Goal: Transaction & Acquisition: Purchase product/service

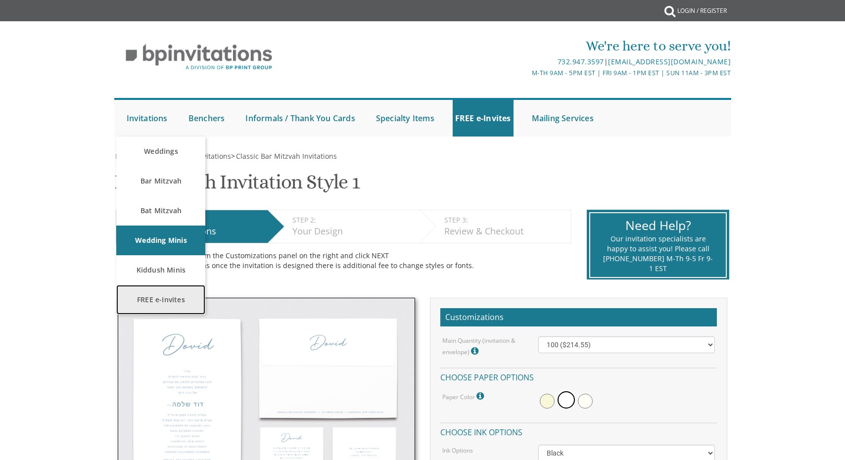
click at [151, 295] on link "FREE e-Invites" at bounding box center [160, 300] width 89 height 30
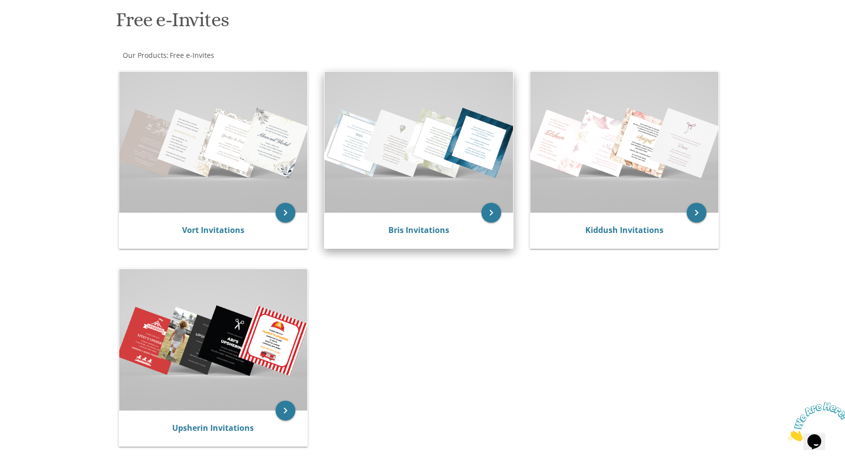
scroll to position [148, 0]
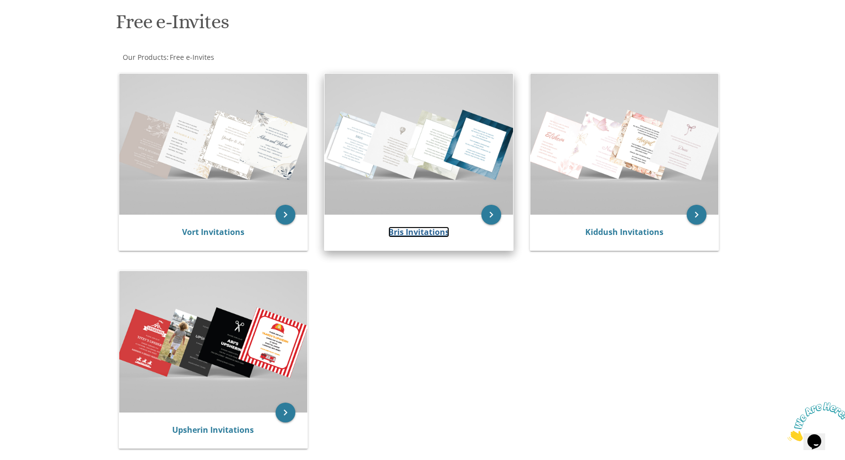
click at [439, 232] on link "Bris Invitations" at bounding box center [418, 232] width 61 height 11
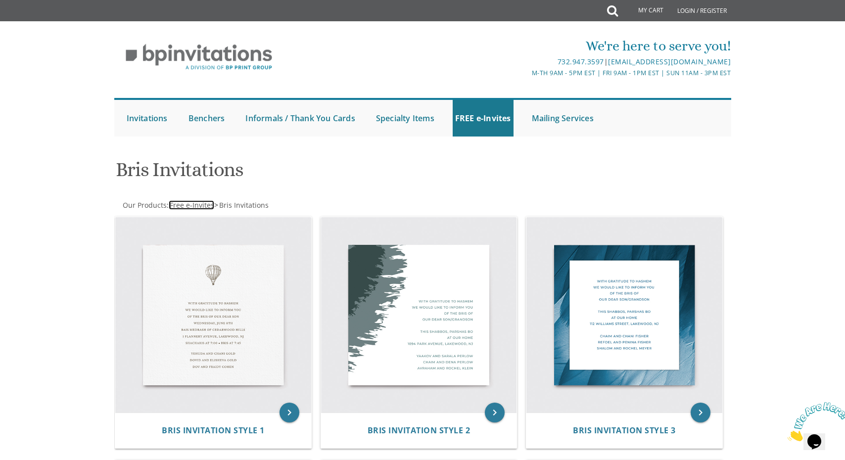
click at [189, 203] on span "Free e-Invites" at bounding box center [192, 204] width 45 height 9
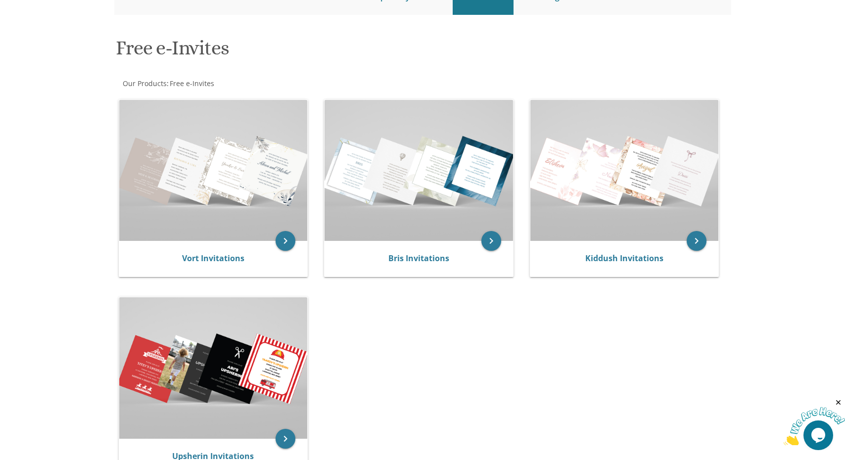
scroll to position [148, 0]
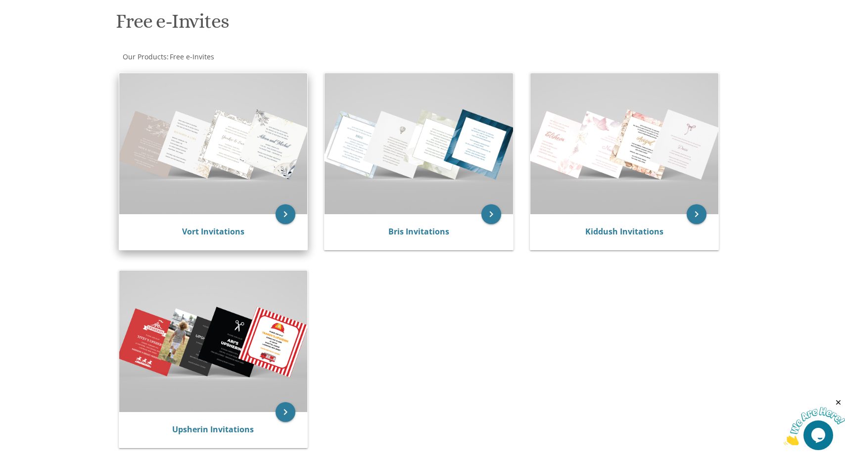
click at [226, 198] on img at bounding box center [213, 143] width 189 height 141
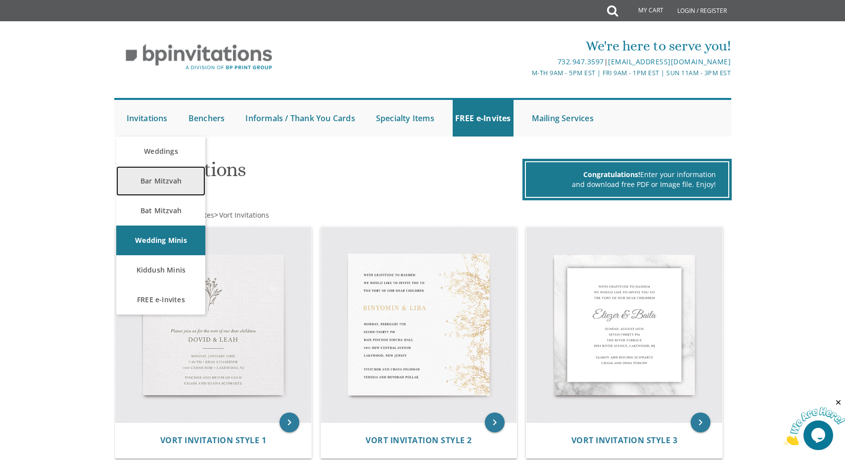
click at [174, 179] on link "Bar Mitzvah" at bounding box center [160, 181] width 89 height 30
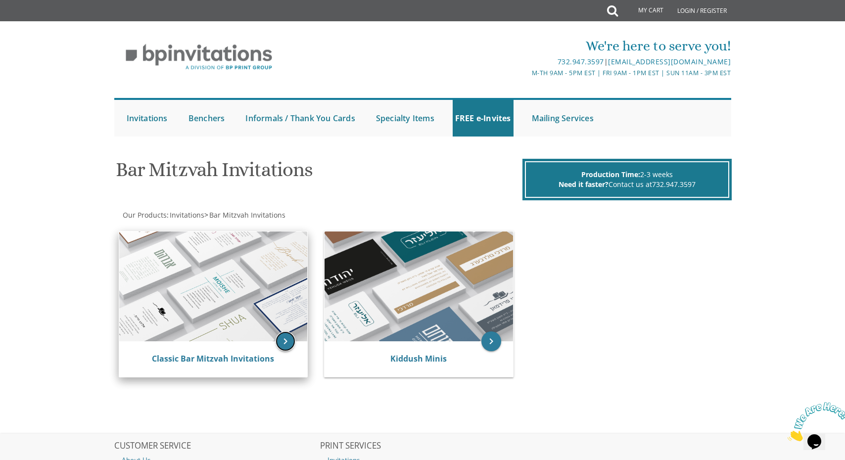
click at [284, 339] on icon "keyboard_arrow_right" at bounding box center [286, 342] width 20 height 20
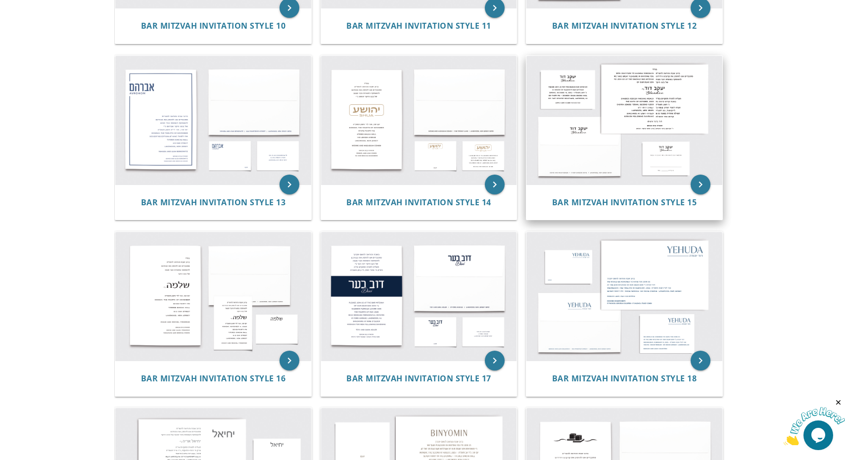
scroll to position [891, 0]
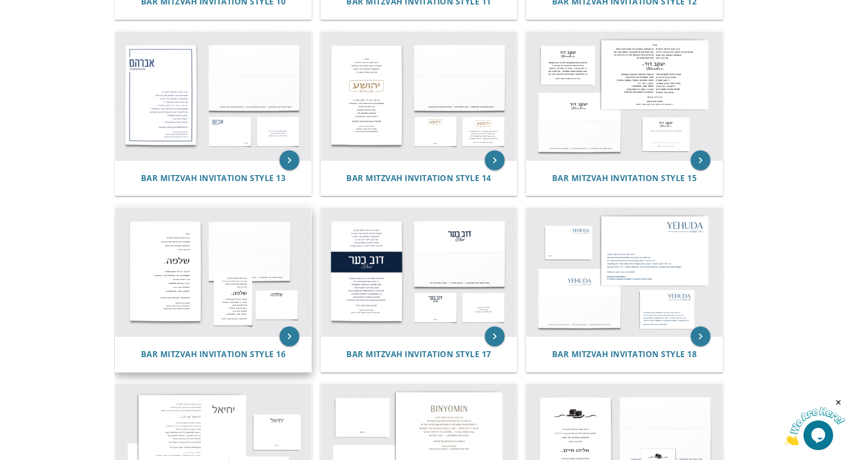
click at [203, 311] on img at bounding box center [213, 272] width 196 height 129
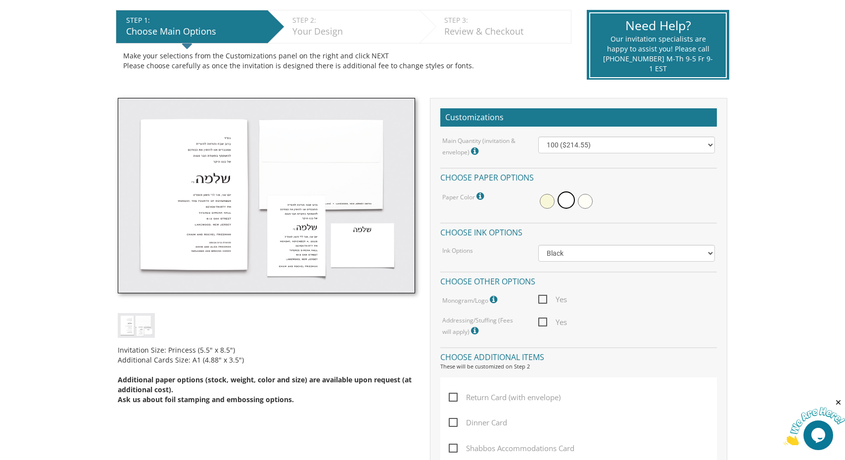
scroll to position [198, 0]
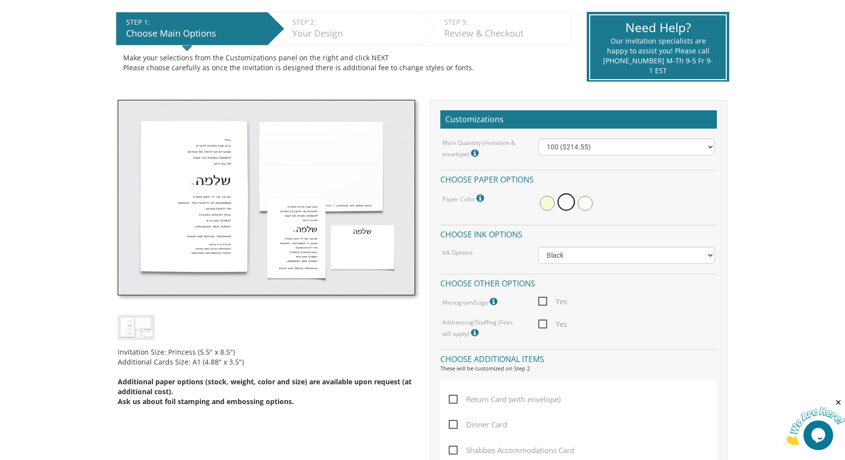
click at [231, 209] on img at bounding box center [266, 198] width 297 height 196
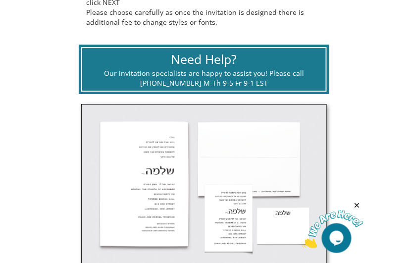
scroll to position [392, 0]
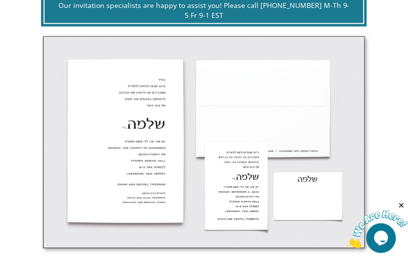
click at [137, 146] on img at bounding box center [204, 141] width 322 height 211
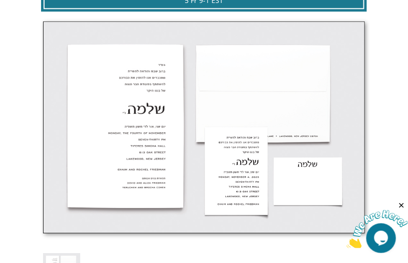
scroll to position [393, 0]
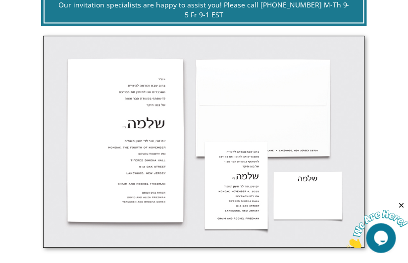
click at [161, 109] on img at bounding box center [204, 141] width 322 height 211
click at [140, 80] on img at bounding box center [204, 141] width 322 height 211
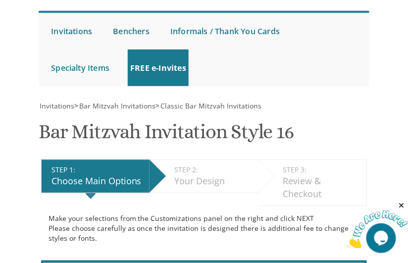
scroll to position [0, 0]
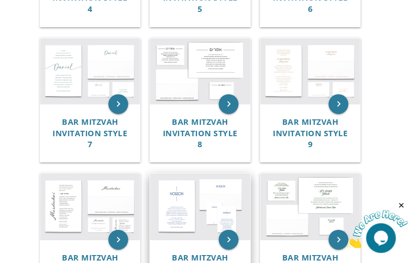
click at [187, 211] on img at bounding box center [200, 206] width 100 height 66
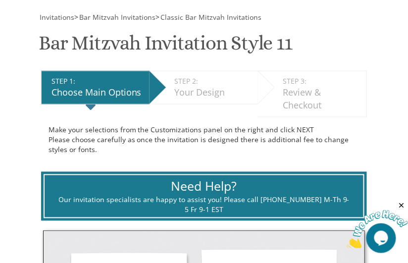
scroll to position [396, 0]
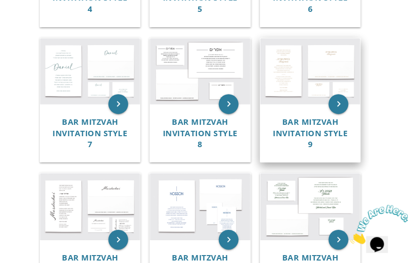
click at [283, 79] on img at bounding box center [310, 71] width 100 height 66
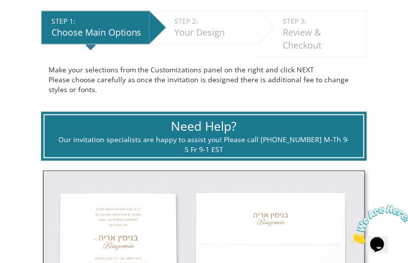
scroll to position [367, 0]
